Goal: Complete application form

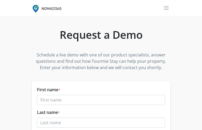
type input "JbdHLdcruTdmeITe"
type input "rjKNPaUIo"
type input "[EMAIL_ADDRESS][DOMAIN_NAME]"
type input "RoiblratPBaDjL"
type input "VjLogDsgaeXryIo"
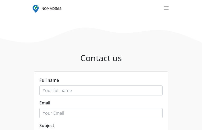
type input "KyLGMZyVRbGt"
type input "[EMAIL_ADDRESS][DOMAIN_NAME]"
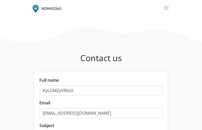
type input "PpkwhOlQl"
